Goal: Find specific page/section: Find specific page/section

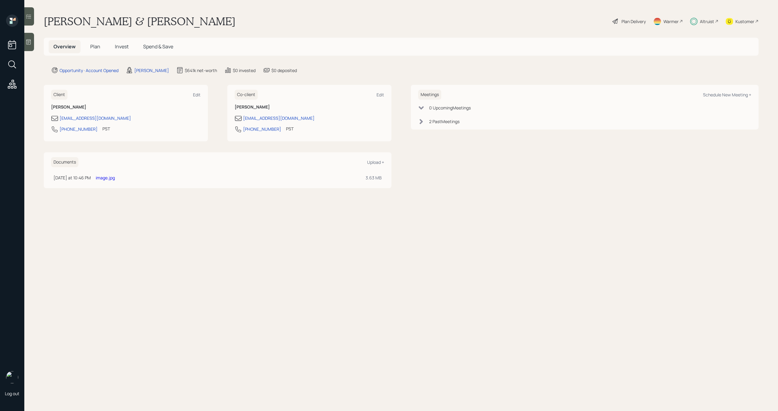
click at [112, 178] on link "image.jpg" at bounding box center [105, 178] width 19 height 6
click at [704, 22] on div "Altruist" at bounding box center [707, 21] width 14 height 6
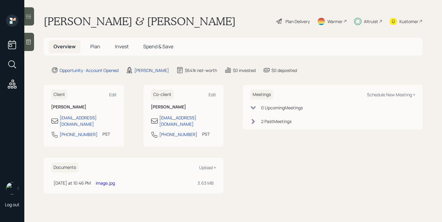
click at [299, 181] on div "Meetings Schedule New Meeting + 0 Upcoming Meeting s 2 Past Meeting s" at bounding box center [333, 139] width 180 height 109
